Goal: Task Accomplishment & Management: Use online tool/utility

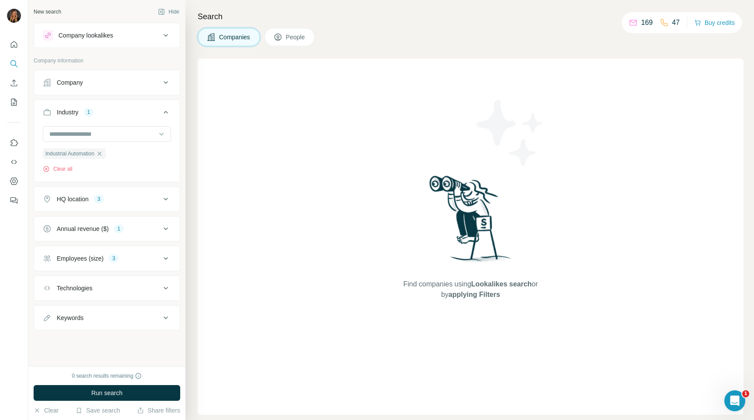
click at [638, 25] on div "169" at bounding box center [641, 22] width 24 height 10
click at [15, 86] on icon "Enrich CSV" at bounding box center [14, 82] width 7 height 7
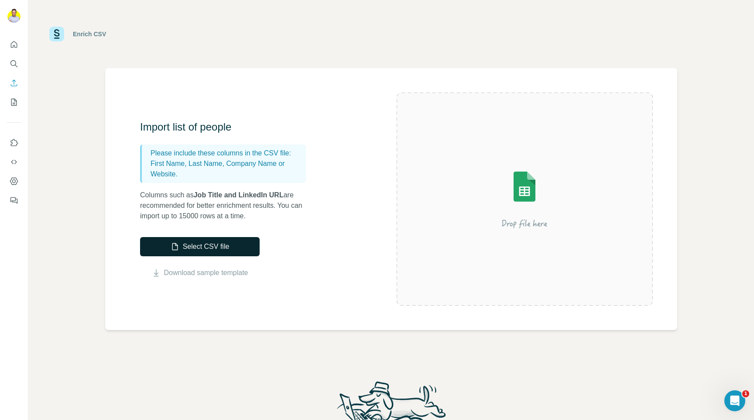
click at [179, 245] on button "Select CSV file" at bounding box center [200, 246] width 120 height 19
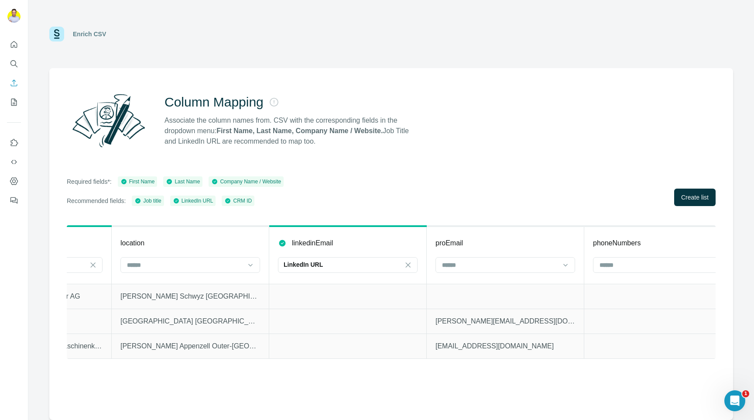
scroll to position [0, 902]
click at [404, 264] on icon at bounding box center [407, 265] width 9 height 9
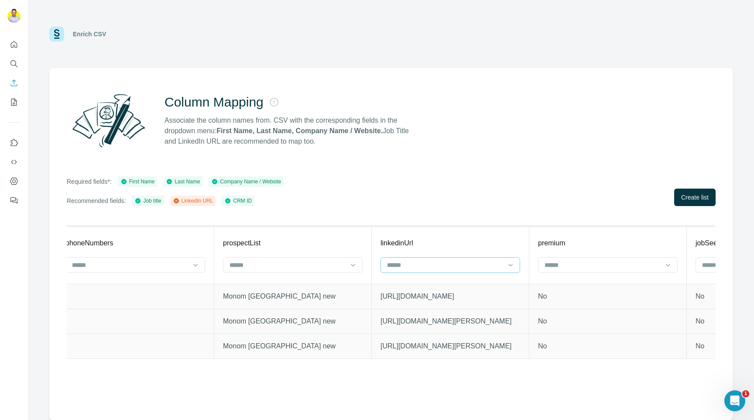
scroll to position [0, 1430]
click at [406, 265] on input at bounding box center [444, 265] width 118 height 10
click at [406, 287] on p "LinkedIn URL" at bounding box center [405, 284] width 37 height 9
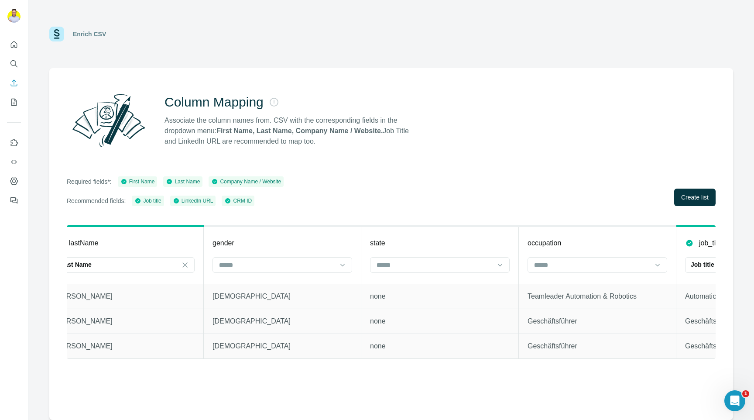
scroll to position [0, 0]
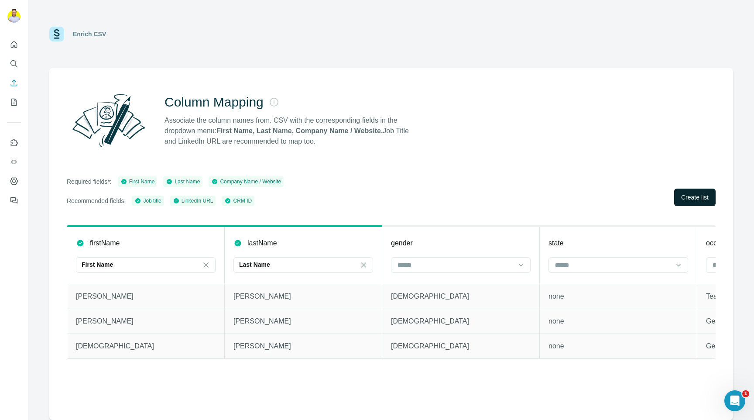
click at [701, 193] on span "Create list" at bounding box center [696, 197] width 28 height 9
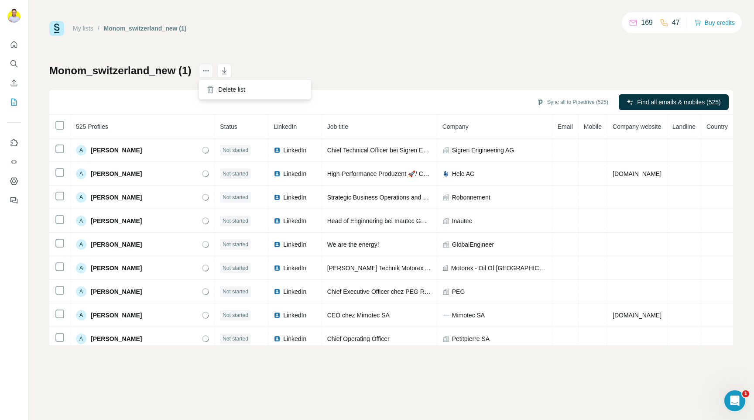
click at [202, 72] on icon "actions" at bounding box center [206, 70] width 9 height 9
click at [224, 86] on div "Monom_switzerland_new (1) Sync all to Pipedrive (525) Find all emails & mobiles…" at bounding box center [391, 205] width 684 height 282
click at [225, 90] on div "Delete list" at bounding box center [255, 90] width 108 height 16
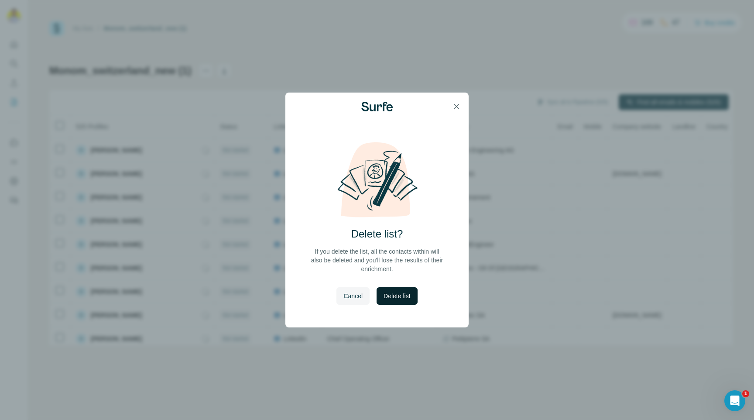
click at [410, 298] on span "Delete list" at bounding box center [397, 296] width 27 height 9
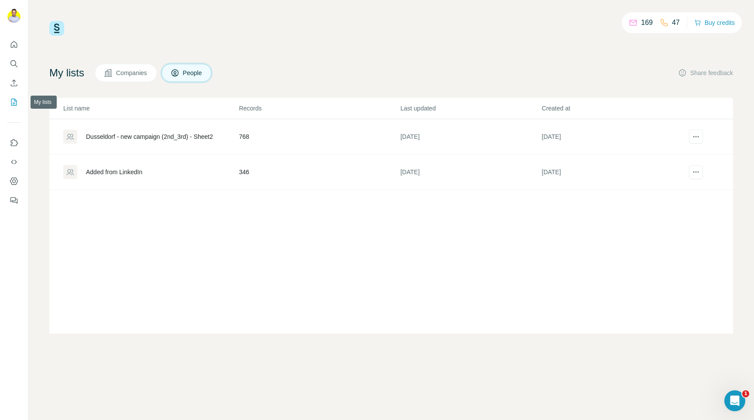
click at [13, 83] on icon "Enrich CSV" at bounding box center [14, 83] width 9 height 9
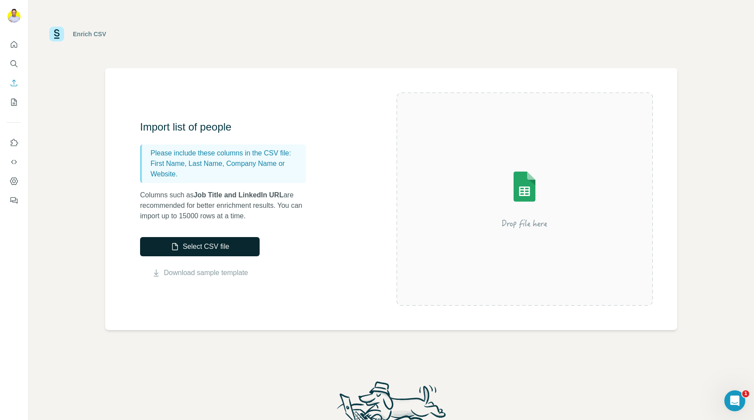
click at [223, 242] on button "Select CSV file" at bounding box center [200, 246] width 120 height 19
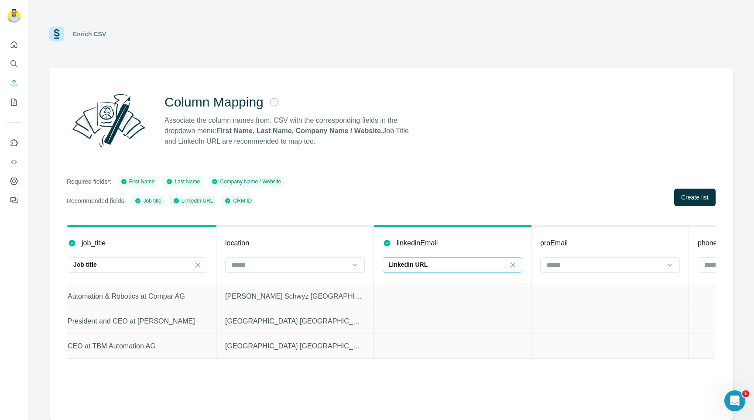
scroll to position [0, 798]
click at [513, 263] on icon at bounding box center [511, 265] width 9 height 9
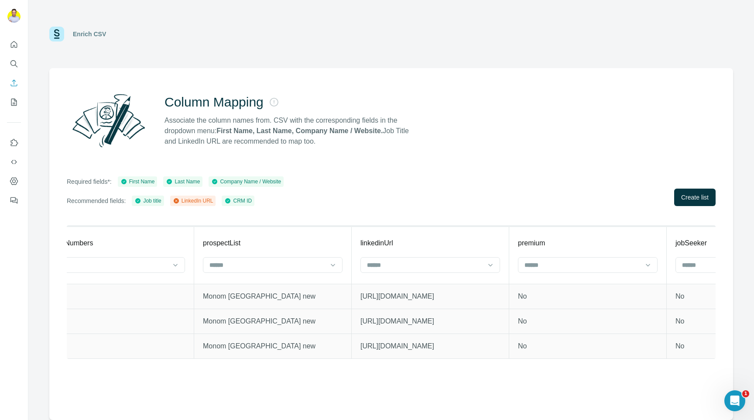
scroll to position [0, 1482]
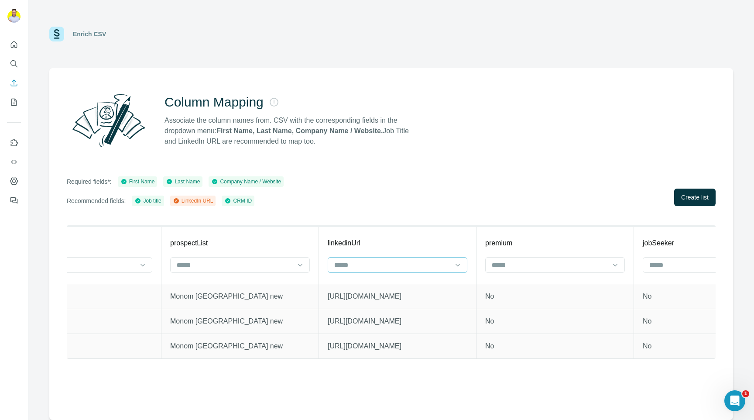
click at [434, 268] on input at bounding box center [393, 265] width 118 height 10
click at [421, 286] on div "LinkedIn URL" at bounding box center [397, 284] width 125 height 9
click at [699, 198] on span "Create list" at bounding box center [696, 197] width 28 height 9
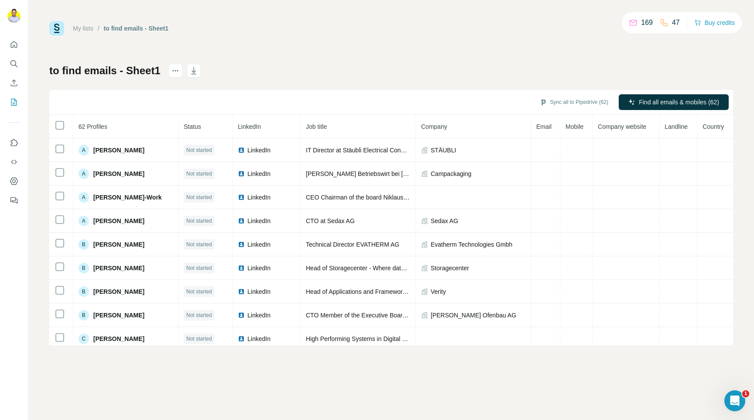
click at [537, 126] on span "Email" at bounding box center [544, 126] width 15 height 7
click at [709, 145] on label at bounding box center [712, 146] width 16 height 9
click at [740, 132] on div "My lists / to find emails - Sheet1 169 47 Buy credits to find emails - Sheet1 S…" at bounding box center [391, 210] width 726 height 420
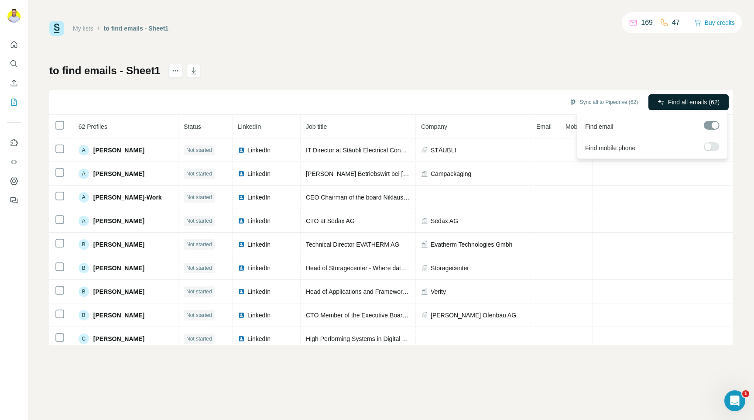
click at [704, 100] on span "Find all emails (62)" at bounding box center [694, 102] width 52 height 9
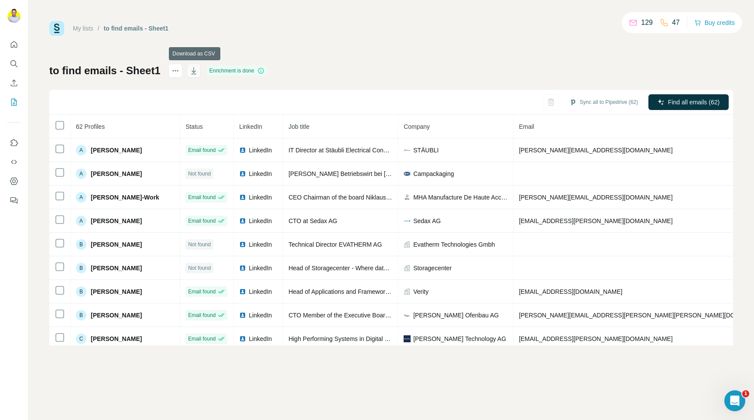
click at [194, 71] on icon "button" at bounding box center [193, 70] width 9 height 9
